Goal: Find specific fact: Find specific fact

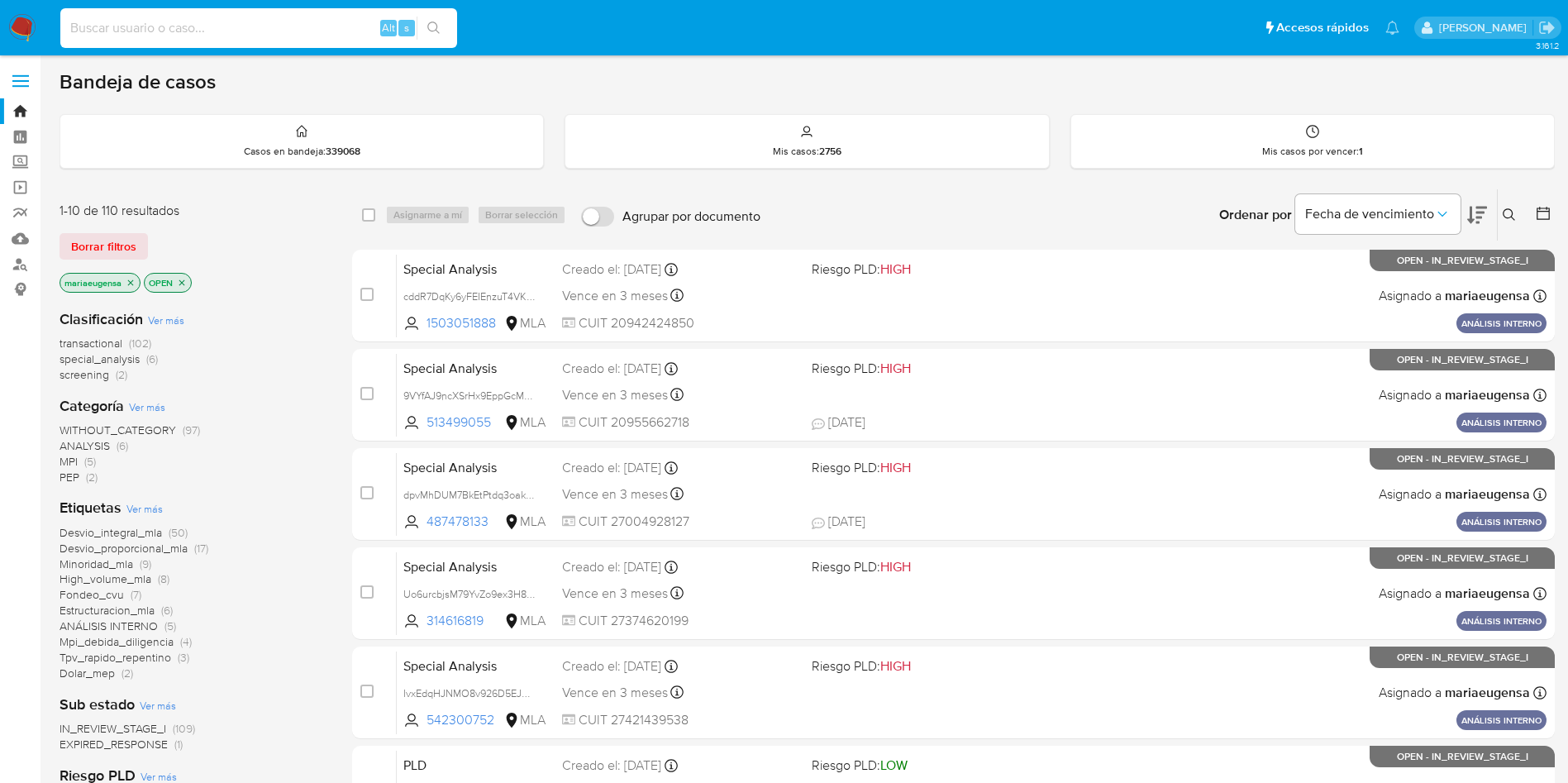
click at [209, 19] on input at bounding box center [258, 28] width 397 height 22
paste input "nqcAGyXlTIqgWNXv7ig52GBJ"
type input "nqcAGyXlTIqgWNXv7ig52GBJ"
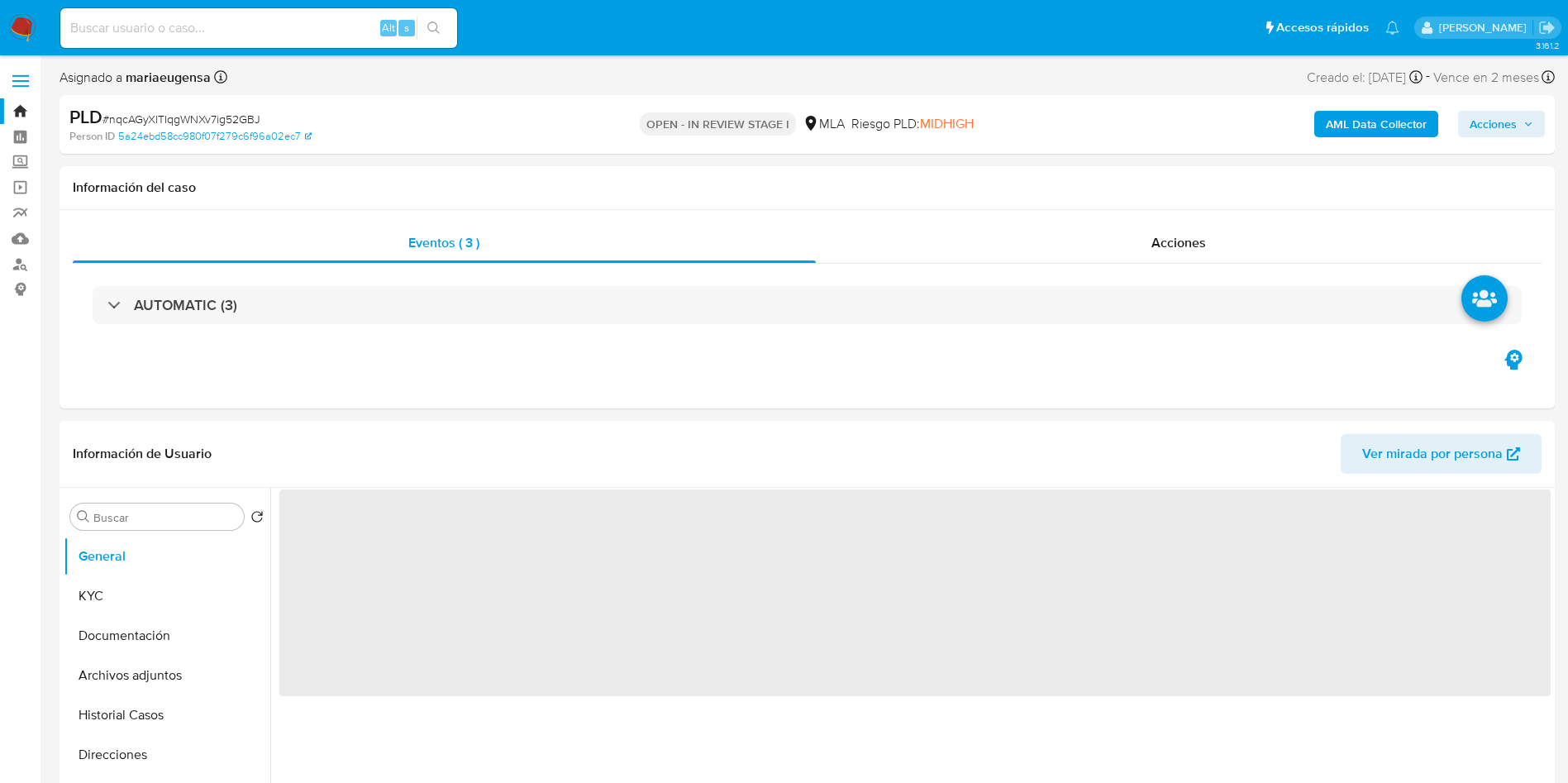
select select "10"
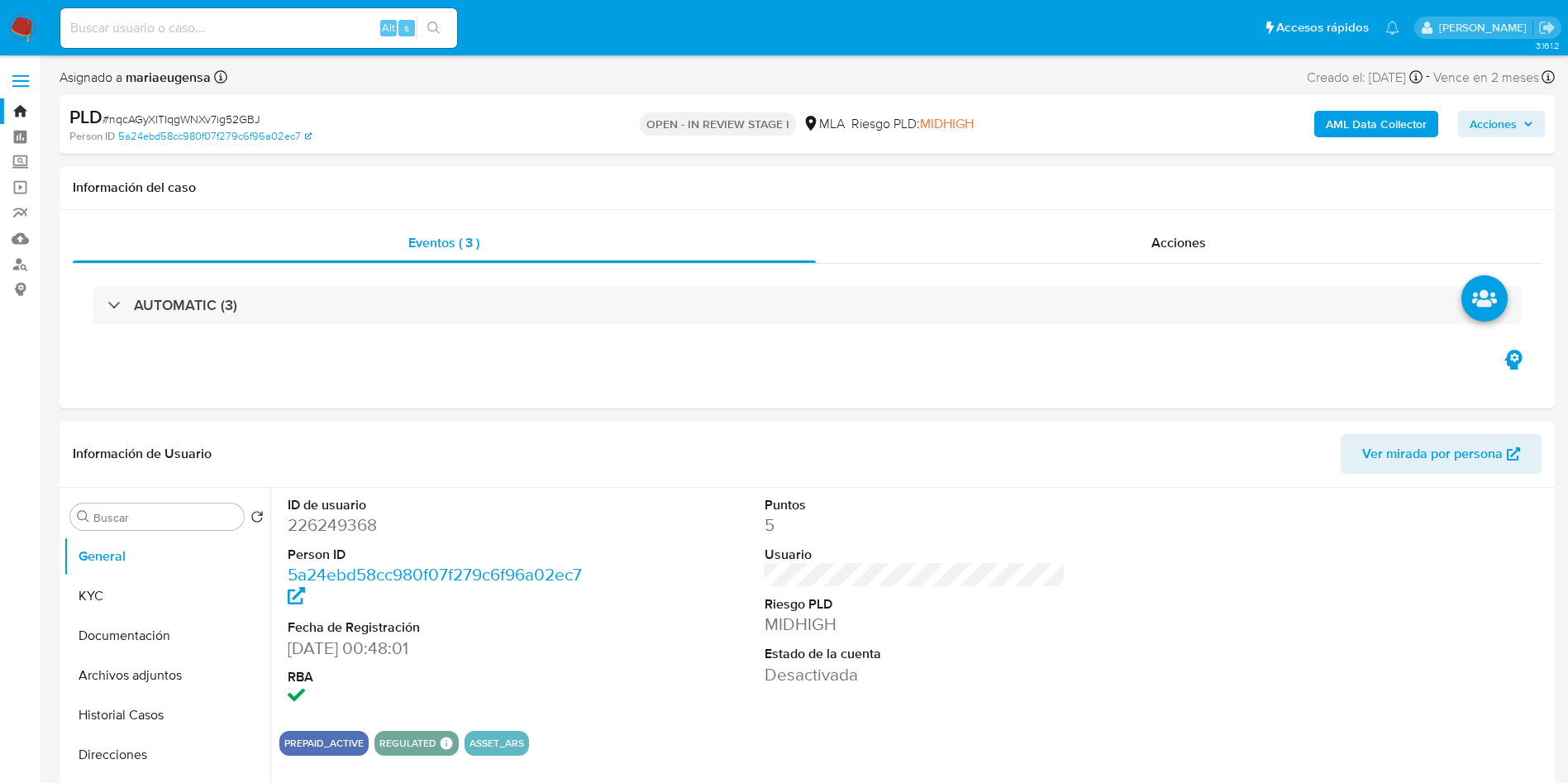
click at [206, 102] on div "PLD # nqcAGyXlTIqgWNXv7ig52GBJ Person ID 5a24ebd58cc980f07f279c6f96a02ec7 OPEN …" at bounding box center [807, 124] width 1496 height 58
click at [206, 101] on div "PLD # nqcAGyXlTIqgWNXv7ig52GBJ Person ID 5a24ebd58cc980f07f279c6f96a02ec7 OPEN …" at bounding box center [807, 124] width 1496 height 58
click at [301, 528] on dd "226249368" at bounding box center [438, 525] width 302 height 23
click at [301, 527] on dd "226249368" at bounding box center [438, 525] width 302 height 23
copy dd "226249368"
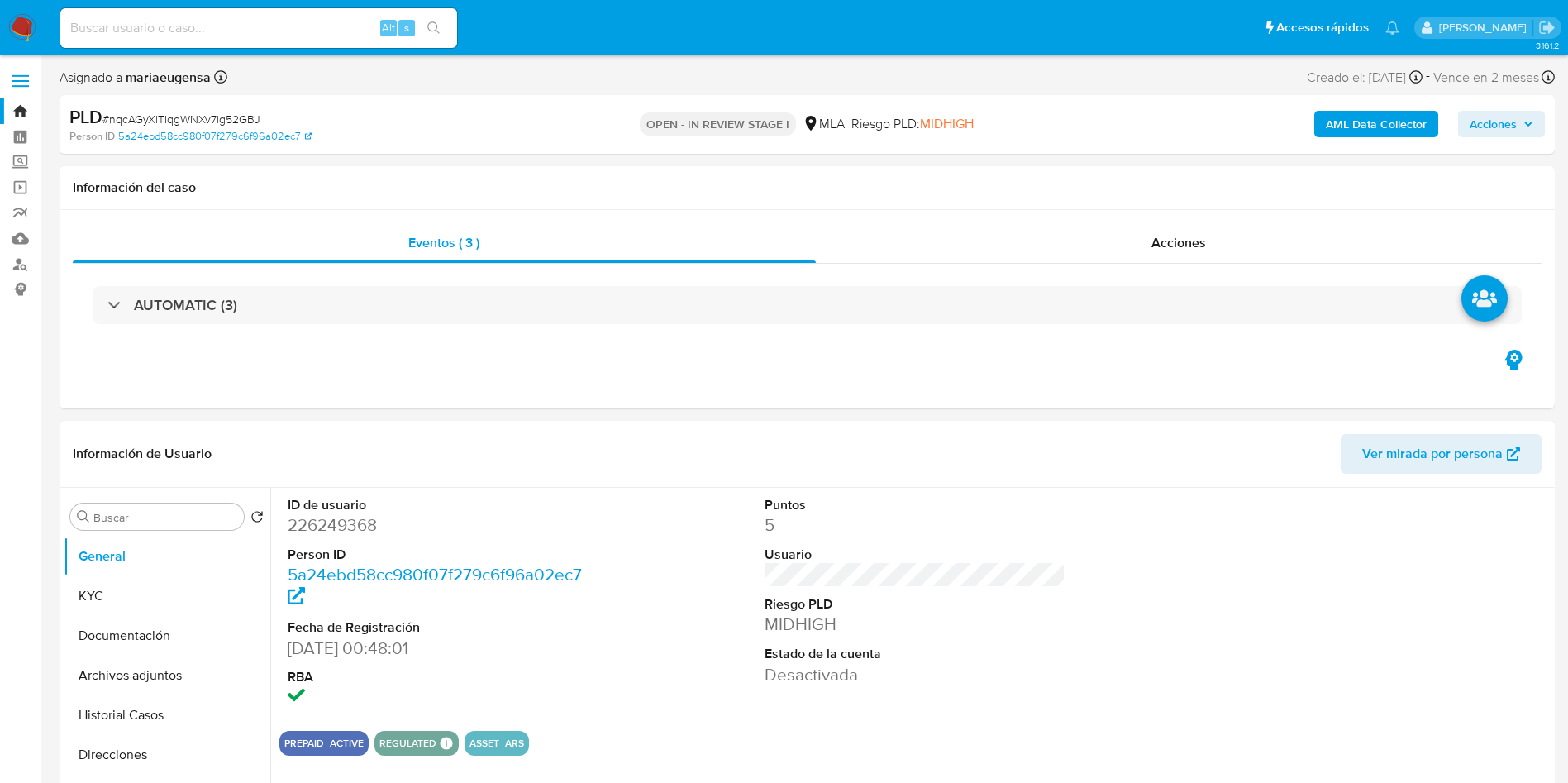
click at [216, 115] on span "# nqcAGyXlTIqgWNXv7ig52GBJ" at bounding box center [181, 119] width 158 height 16
click at [216, 114] on span "# nqcAGyXlTIqgWNXv7ig52GBJ" at bounding box center [181, 119] width 158 height 16
copy span "nqcAGyXlTIqgWNXv7ig52GBJ"
click at [329, 43] on div "Alt s" at bounding box center [258, 27] width 397 height 39
click at [323, 33] on input at bounding box center [258, 28] width 397 height 22
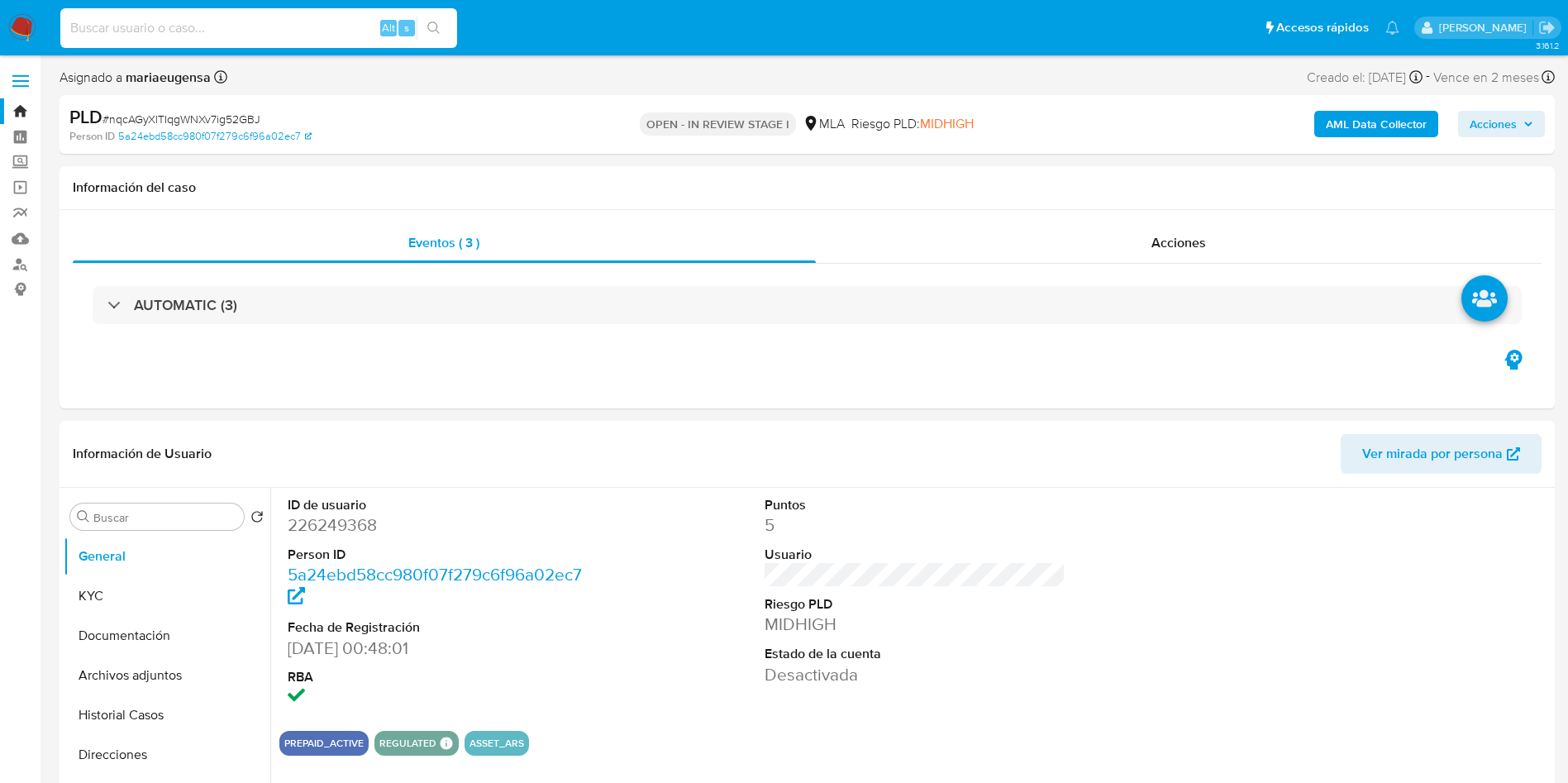
paste input "nqcAGyXlTIqgWNXv7ig52GBJ"
type input "nqcAGyXlTIqgWNXv7ig52GBJ"
click at [340, 518] on dd "226249368" at bounding box center [438, 525] width 302 height 23
copy dd "226249368"
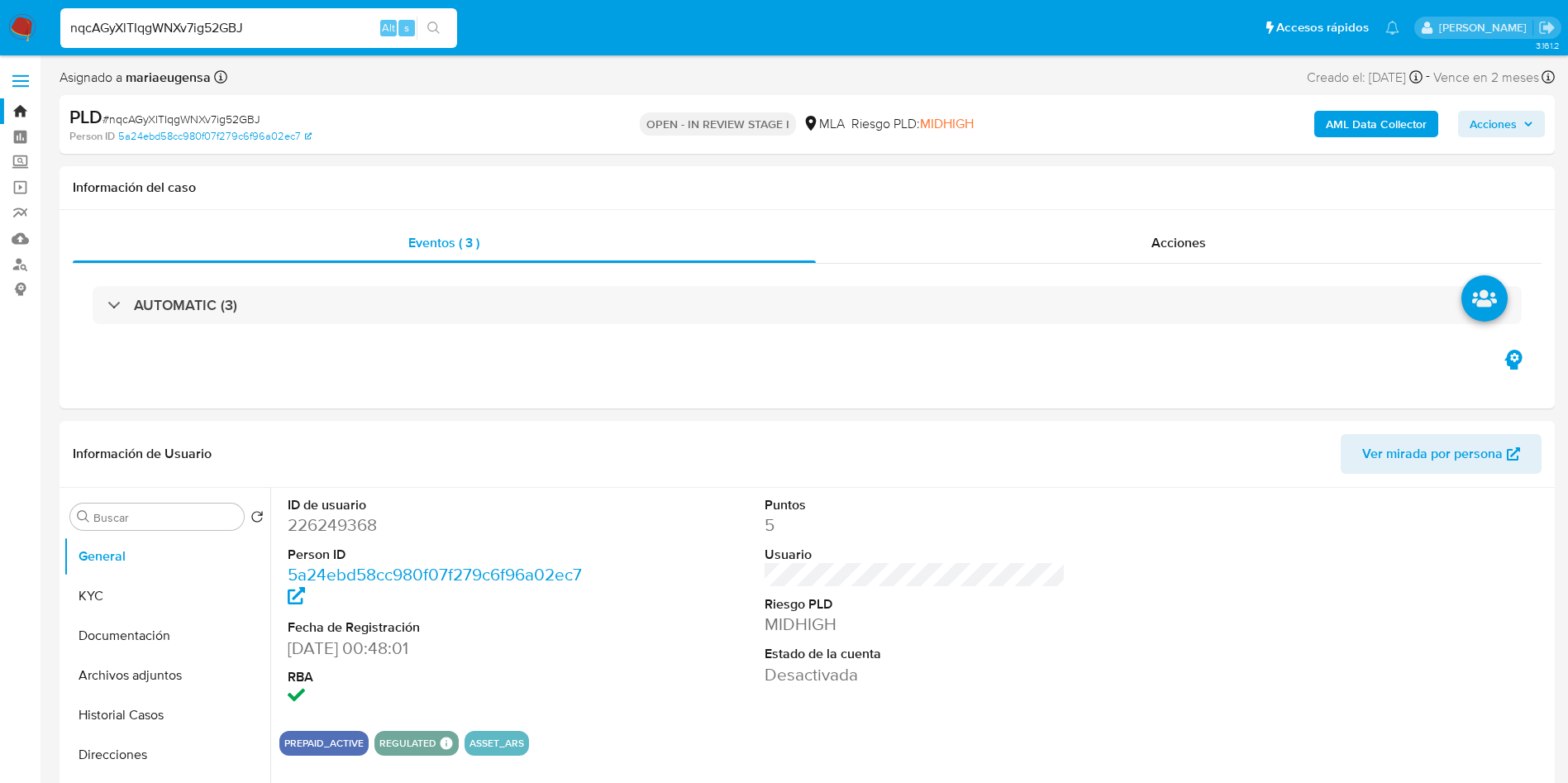
click at [145, 119] on span "# nqcAGyXlTIqgWNXv7ig52GBJ" at bounding box center [181, 119] width 158 height 16
copy span "nqcAGyXlTIqgWNXv7ig52GBJ"
click at [234, 107] on div "PLD # nqcAGyXlTIqgWNXv7ig52GBJ" at bounding box center [312, 117] width 486 height 25
click at [234, 106] on div "PLD # nqcAGyXlTIqgWNXv7ig52GBJ" at bounding box center [312, 117] width 486 height 25
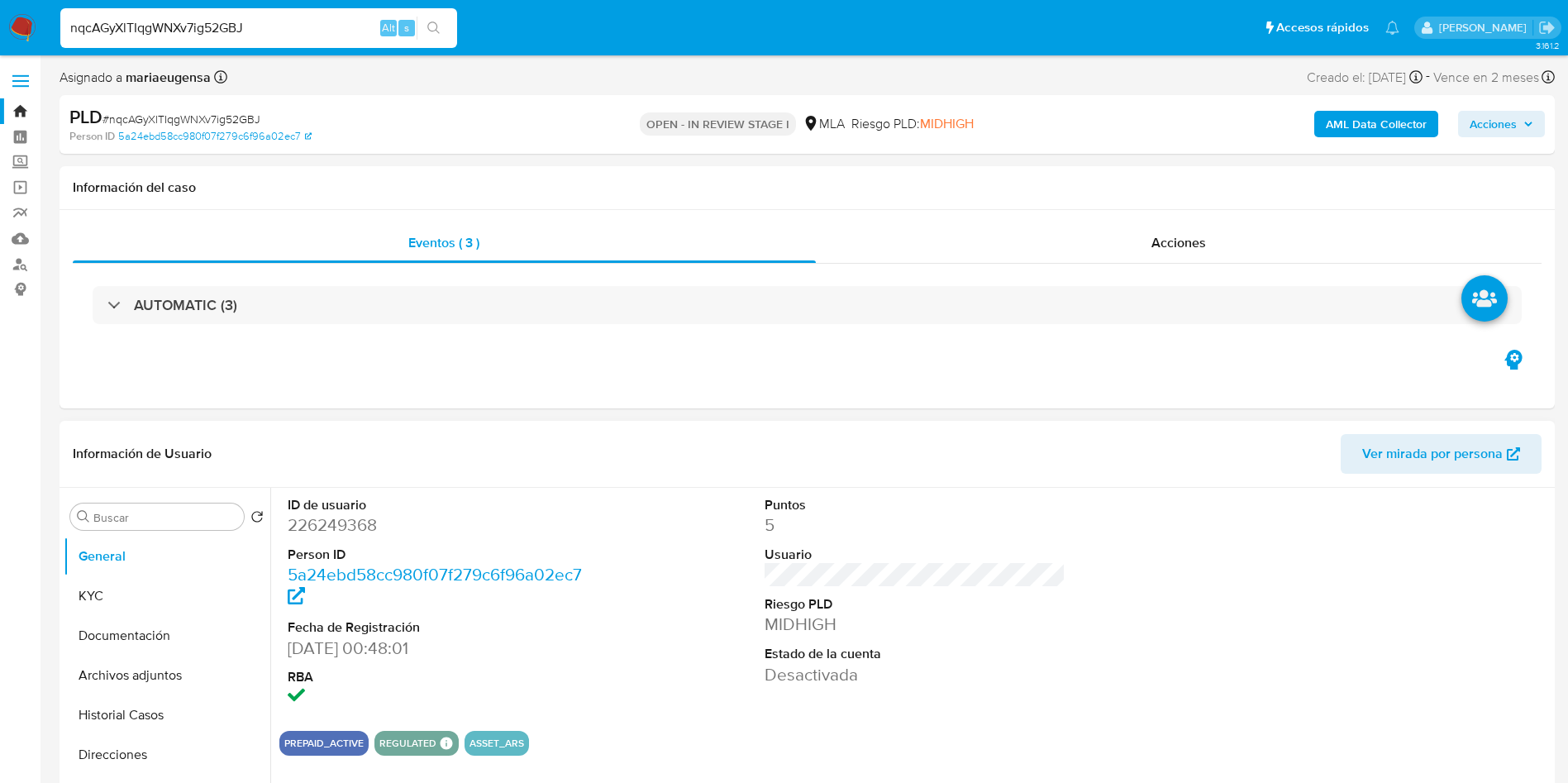
click at [365, 524] on dd "226249368" at bounding box center [438, 525] width 302 height 23
copy dd "226249368"
click at [238, 112] on span "# nqcAGyXlTIqgWNXv7ig52GBJ" at bounding box center [181, 119] width 158 height 16
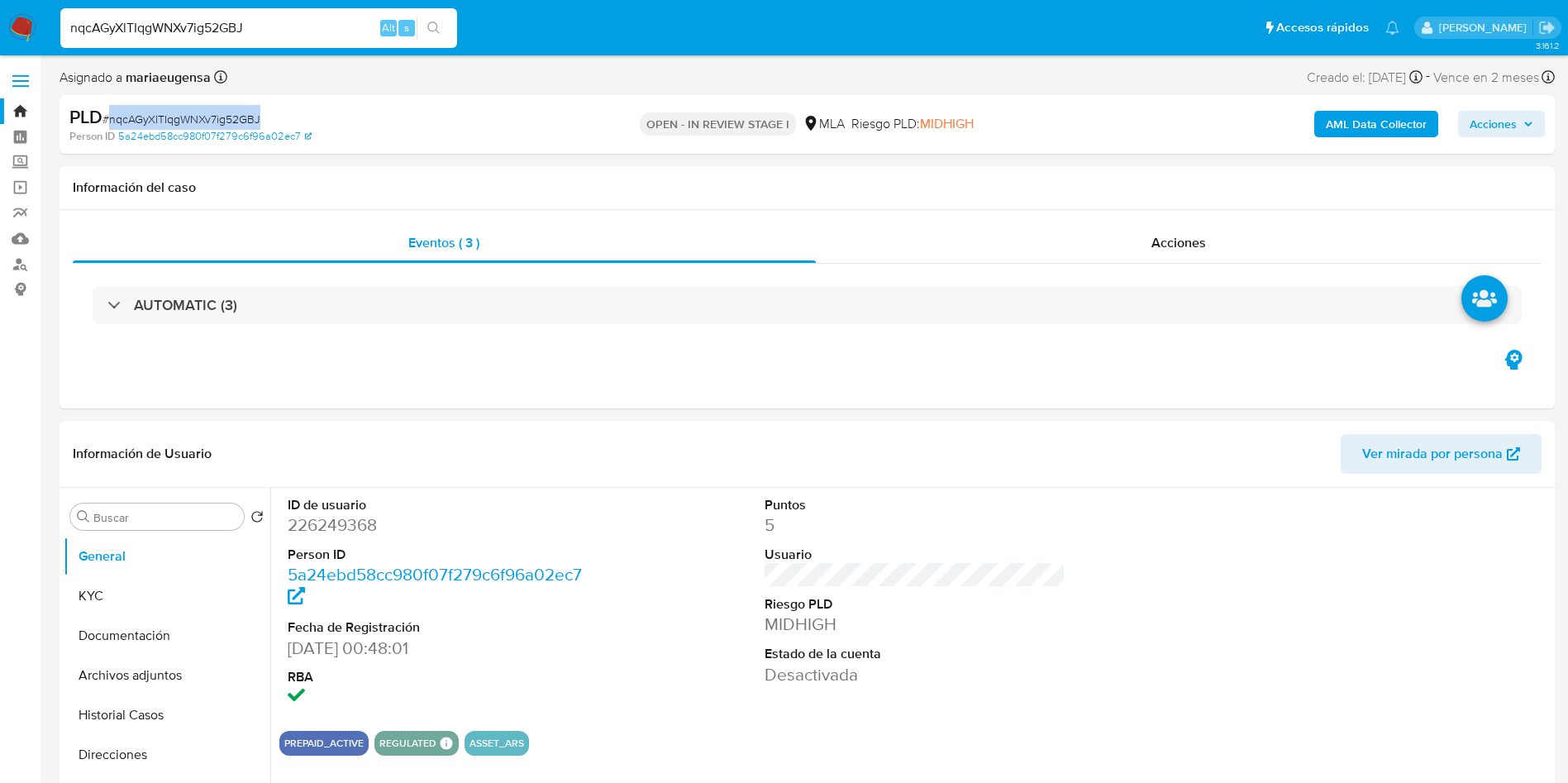
copy span "nqcAGyXlTIqgWNXv7ig52GBJ"
